Goal: Task Accomplishment & Management: Manage account settings

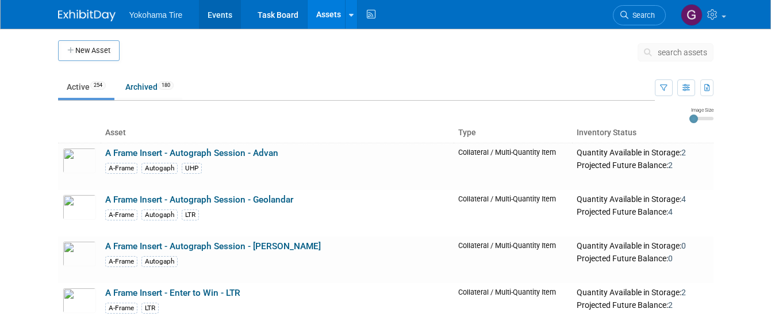
click at [200, 14] on link "Events" at bounding box center [220, 14] width 42 height 29
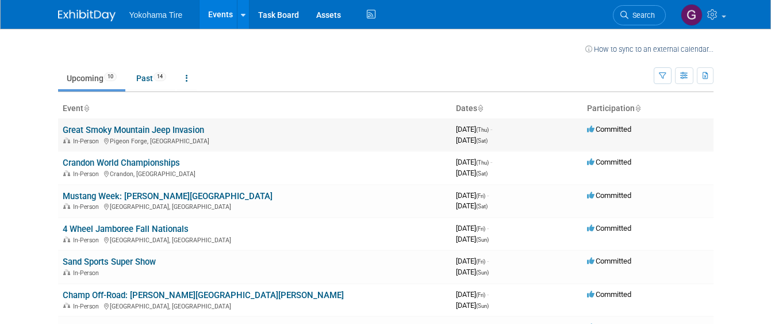
click at [156, 133] on link "Great Smoky Mountain Jeep Invasion" at bounding box center [133, 130] width 141 height 10
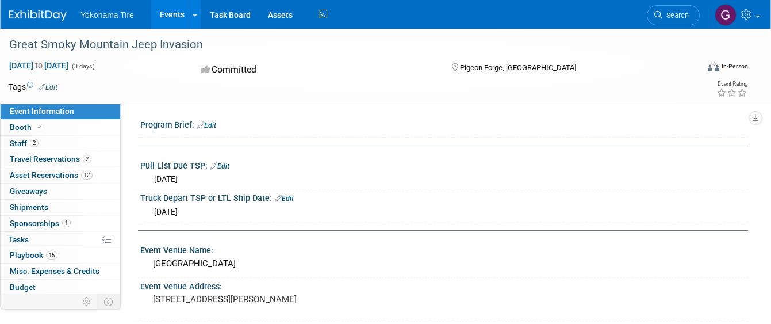
click at [223, 163] on link "Edit" at bounding box center [219, 166] width 19 height 8
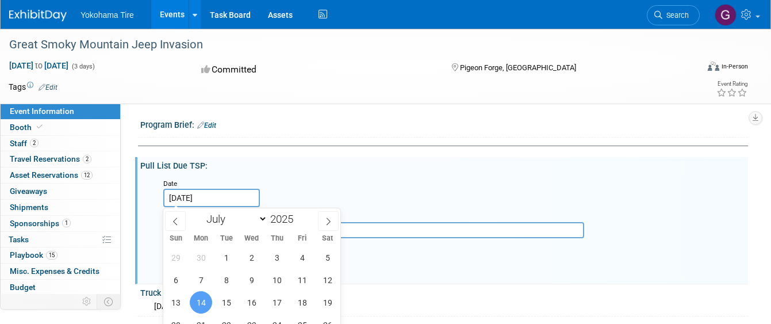
click at [217, 195] on input "Jul 14, 2025" at bounding box center [211, 198] width 97 height 18
click at [326, 220] on icon at bounding box center [328, 221] width 8 height 8
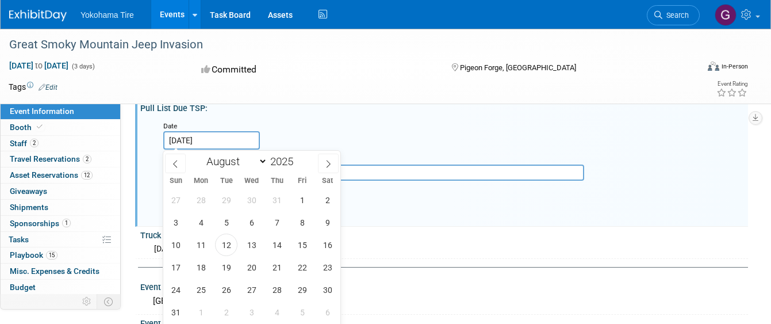
scroll to position [115, 0]
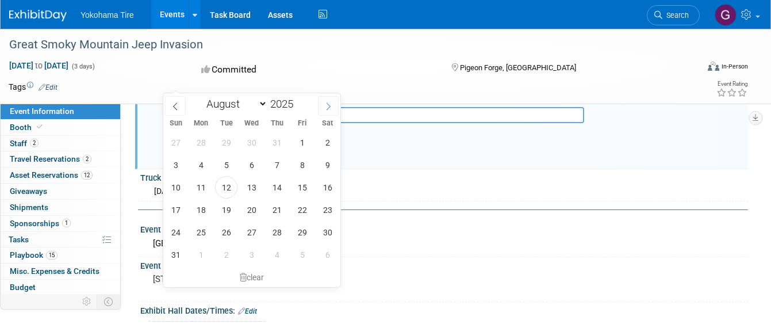
click at [330, 106] on icon at bounding box center [328, 106] width 8 height 8
select select "8"
click at [199, 144] on span "1" at bounding box center [201, 142] width 22 height 22
type input "Sep 1, 2025"
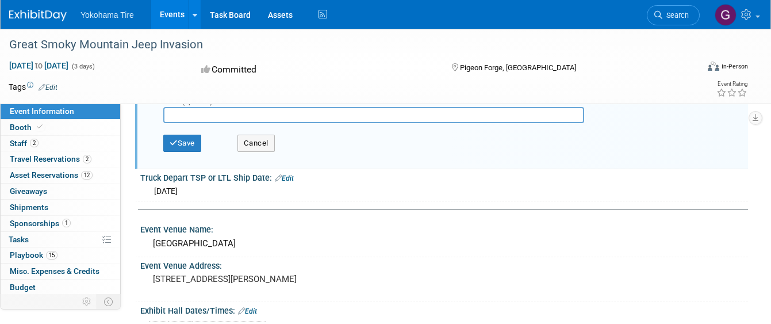
scroll to position [0, 0]
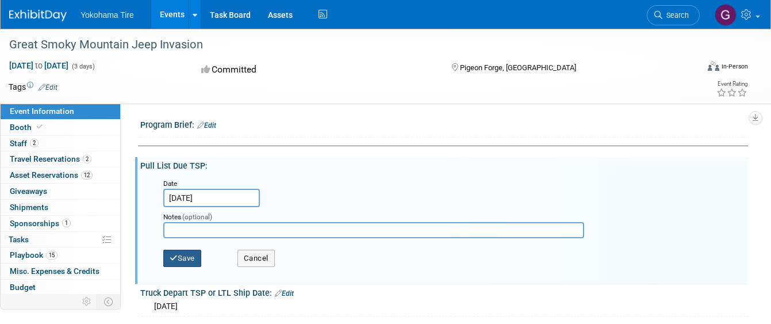
click at [190, 259] on button "Save" at bounding box center [182, 258] width 38 height 17
